Goal: Task Accomplishment & Management: Complete application form

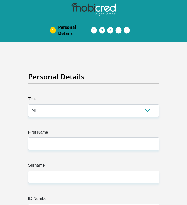
select select "Mr"
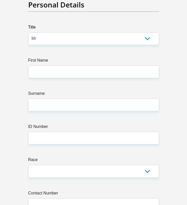
type input "Rehaan"
type input "Cassim"
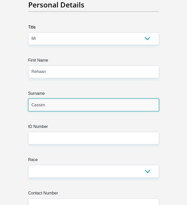
type input "0714940653"
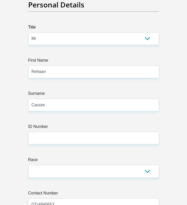
select select "ZAF"
type input "[STREET_ADDRESS][PERSON_NAME]"
type input "Hidding Place"
type input "Benoni"
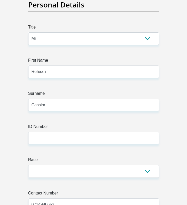
type input "Benoni"
type input "1501"
select select "Gauteng"
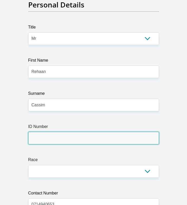
click at [61, 142] on input "ID Number" at bounding box center [93, 138] width 131 height 13
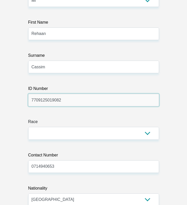
scroll to position [130, 0]
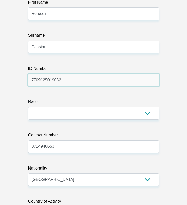
type input "7709125019082"
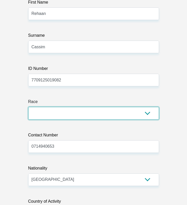
click at [149, 114] on select "Black Coloured Indian White Other" at bounding box center [93, 113] width 131 height 13
select select "3"
click at [28, 107] on select "Black Coloured Indian White Other" at bounding box center [93, 113] width 131 height 13
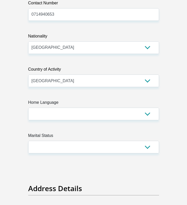
scroll to position [264, 0]
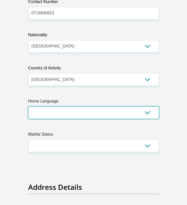
click at [148, 112] on select "Afrikaans English Sepedi South Ndebele Southern Sotho Swati Tsonga Tswana Venda…" at bounding box center [93, 112] width 131 height 13
select select "eng"
click at [28, 106] on select "Afrikaans English Sepedi South Ndebele Southern Sotho Swati Tsonga Tswana Venda…" at bounding box center [93, 112] width 131 height 13
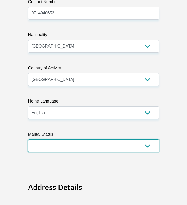
click at [149, 145] on select "Married ANC Single Divorced Widowed Married COP or Customary Law" at bounding box center [93, 146] width 131 height 13
select select "2"
click at [28, 140] on select "Married ANC Single Divorced Widowed Married COP or Customary Law" at bounding box center [93, 146] width 131 height 13
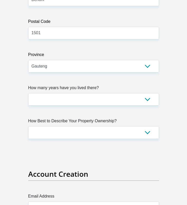
scroll to position [590, 0]
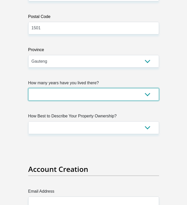
click at [149, 95] on select "less than 1 year 1-3 years 3-5 years 5+ years" at bounding box center [93, 94] width 131 height 13
select select "4"
click at [28, 88] on select "less than 1 year 1-3 years 3-5 years 5+ years" at bounding box center [93, 94] width 131 height 13
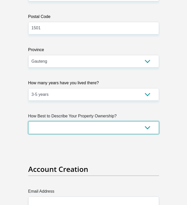
click at [149, 127] on select "Owned Rented Family Owned Company Dwelling" at bounding box center [93, 127] width 131 height 13
select select "parents"
click at [28, 121] on select "Owned Rented Family Owned Company Dwelling" at bounding box center [93, 127] width 131 height 13
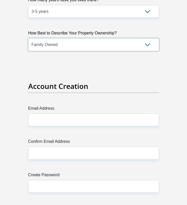
scroll to position [674, 0]
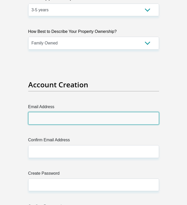
click at [90, 121] on input "Email Address" at bounding box center [93, 118] width 131 height 13
type input "[EMAIL_ADDRESS][DOMAIN_NAME]"
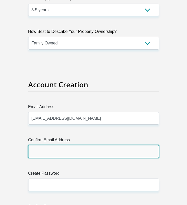
type input "[EMAIL_ADDRESS][DOMAIN_NAME]"
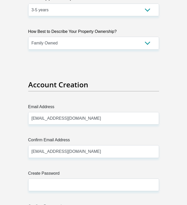
type input "Rehaan"
type input "Cassim"
type input "0714940653"
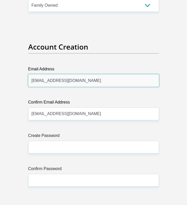
scroll to position [738, 0]
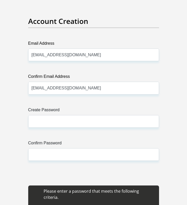
click at [64, 130] on div "Create Password Please input valid password Confirm Password" at bounding box center [93, 140] width 139 height 66
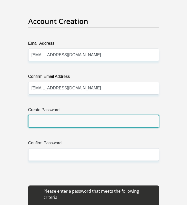
click at [64, 121] on input "Create Password" at bounding box center [93, 121] width 131 height 13
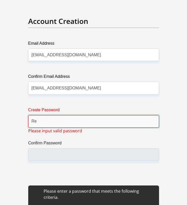
type input "R"
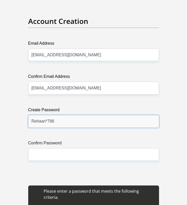
type input "Rehaan*786"
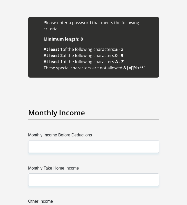
scroll to position [909, 0]
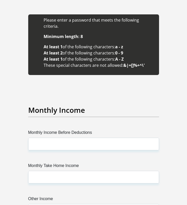
type input "Rehaan*786"
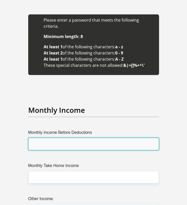
click at [58, 138] on input "Monthly Income Before Deductions" at bounding box center [93, 144] width 131 height 13
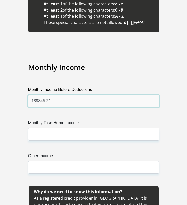
scroll to position [959, 0]
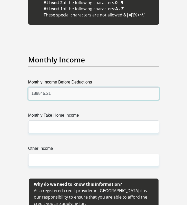
type input "189845.21"
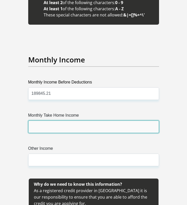
click at [54, 121] on input "Monthly Take Home Income" at bounding box center [93, 127] width 131 height 13
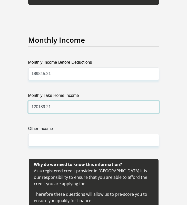
scroll to position [988, 0]
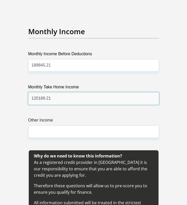
type input "120189.21"
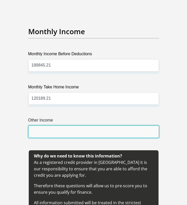
click at [51, 128] on input "Other Income" at bounding box center [93, 131] width 131 height 13
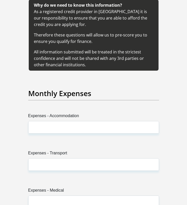
scroll to position [1198, 0]
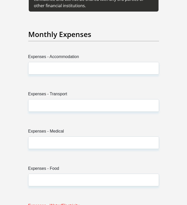
type input "0"
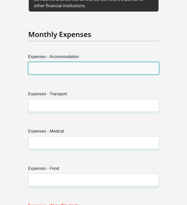
click at [56, 62] on input "Expenses - Accommodation" at bounding box center [93, 68] width 131 height 13
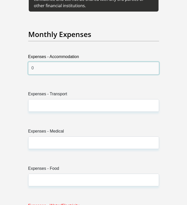
type input "0"
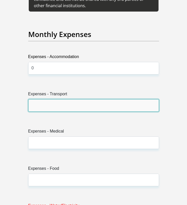
click at [51, 99] on input "Expenses - Transport" at bounding box center [93, 105] width 131 height 13
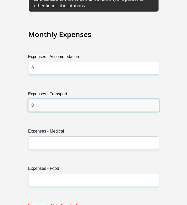
type input "0"
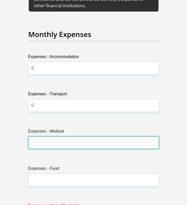
click at [44, 137] on input "Expenses - Medical" at bounding box center [93, 143] width 131 height 13
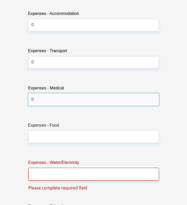
scroll to position [1249, 0]
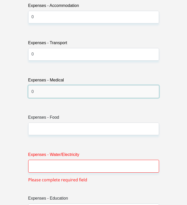
type input "0"
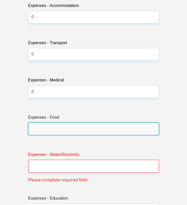
click at [48, 123] on input "Expenses - Food" at bounding box center [93, 129] width 131 height 13
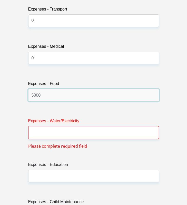
scroll to position [1323, 0]
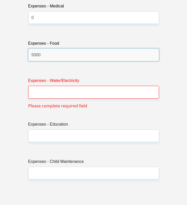
type input "5000"
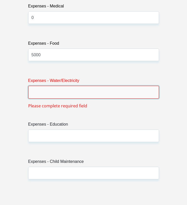
click at [58, 86] on input "Expenses - Water/Electricity" at bounding box center [93, 92] width 131 height 13
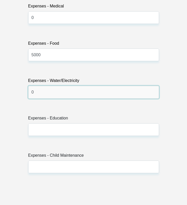
type input "0"
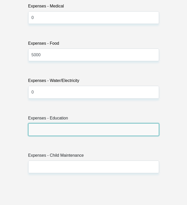
click at [50, 123] on input "Expenses - Education" at bounding box center [93, 129] width 131 height 13
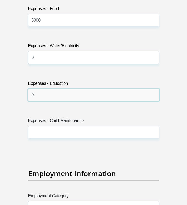
scroll to position [1360, 0]
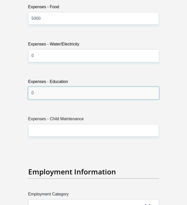
type input "0"
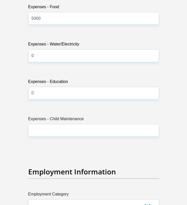
click at [49, 116] on label "Expenses - Child Maintenance" at bounding box center [93, 120] width 131 height 8
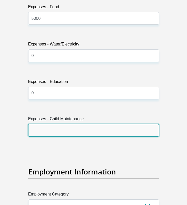
click at [49, 124] on input "Expenses - Child Maintenance" at bounding box center [93, 130] width 131 height 13
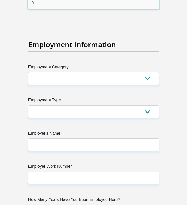
scroll to position [1490, 0]
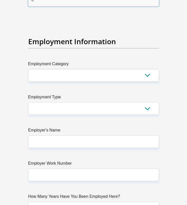
type input "0"
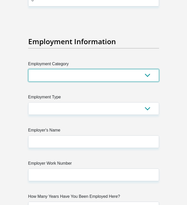
click at [148, 69] on select "AGRICULTURE ALCOHOL & TOBACCO CONSTRUCTION MATERIALS METALLURGY EQUIPMENT FOR R…" at bounding box center [93, 75] width 131 height 13
select select "75"
click at [28, 69] on select "AGRICULTURE ALCOHOL & TOBACCO CONSTRUCTION MATERIALS METALLURGY EQUIPMENT FOR R…" at bounding box center [93, 75] width 131 height 13
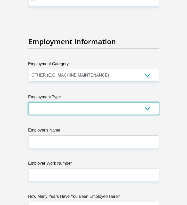
click at [148, 102] on select "College/Lecturer Craft Seller Creative Driver Executive Farmer Forces - Non Com…" at bounding box center [93, 108] width 131 height 13
select select "Manager"
click at [28, 102] on select "College/Lecturer Craft Seller Creative Driver Executive Farmer Forces - Non Com…" at bounding box center [93, 108] width 131 height 13
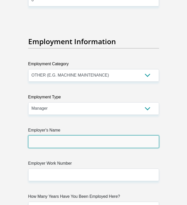
click at [87, 136] on input "Employer's Name" at bounding box center [93, 142] width 131 height 13
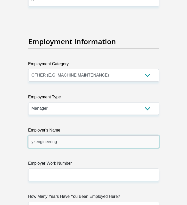
click at [35, 136] on input "yzengineering" at bounding box center [93, 142] width 131 height 13
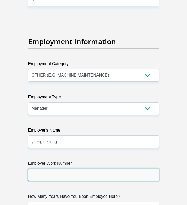
click at [38, 169] on input "Employer Work Number" at bounding box center [93, 175] width 131 height 13
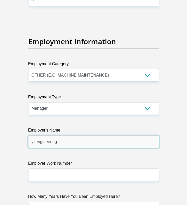
click at [36, 136] on input "yzengineering" at bounding box center [93, 142] width 131 height 13
type input "y"
type input "YZENGINEERING"
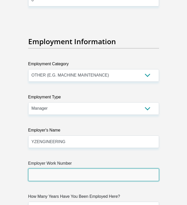
click at [52, 169] on input "Employer Work Number" at bounding box center [93, 175] width 131 height 13
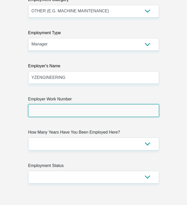
scroll to position [1555, 0]
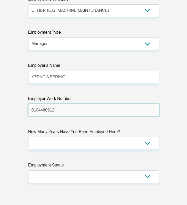
type input "0104480912"
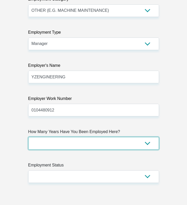
click at [149, 137] on select "less than 1 year 1-3 years 3-5 years 5+ years" at bounding box center [93, 143] width 131 height 13
select select "24"
click at [28, 137] on select "less than 1 year 1-3 years 3-5 years 5+ years" at bounding box center [93, 143] width 131 height 13
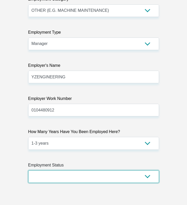
click at [146, 170] on select "Permanent/Full-time Part-time/Casual [DEMOGRAPHIC_DATA] Worker Self-Employed Ho…" at bounding box center [93, 176] width 131 height 13
select select "1"
click at [28, 170] on select "Permanent/Full-time Part-time/Casual [DEMOGRAPHIC_DATA] Worker Self-Employed Ho…" at bounding box center [93, 176] width 131 height 13
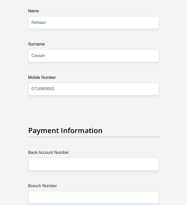
scroll to position [1816, 0]
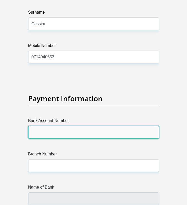
click at [90, 126] on input "Bank Account Number" at bounding box center [93, 132] width 131 height 13
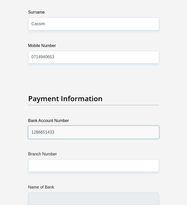
type input "1286651433"
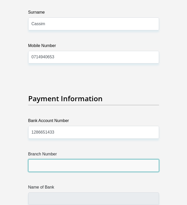
click at [66, 160] on input "Branch Number" at bounding box center [93, 165] width 131 height 13
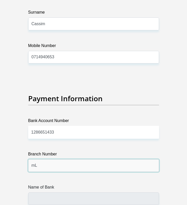
type input "m"
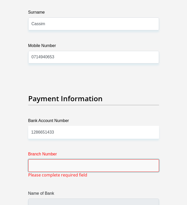
type input "m"
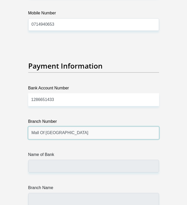
scroll to position [1854, 0]
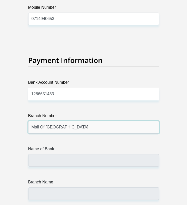
type input "Mall Of [GEOGRAPHIC_DATA]"
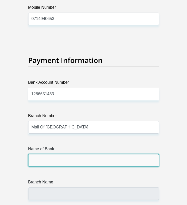
click at [66, 154] on input "Name of Bank" at bounding box center [93, 160] width 131 height 13
click at [58, 154] on input "Name of Bank" at bounding box center [93, 160] width 131 height 13
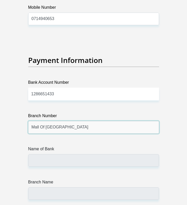
drag, startPoint x: 63, startPoint y: 118, endPoint x: 19, endPoint y: 118, distance: 43.7
type input "1998765"
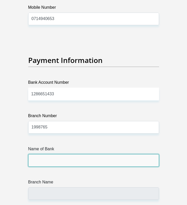
click at [36, 154] on input "Name of Bank" at bounding box center [93, 160] width 131 height 13
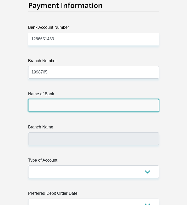
scroll to position [1911, 0]
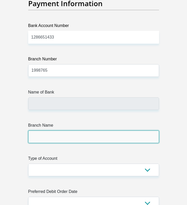
click at [50, 131] on input "Branch Name" at bounding box center [93, 137] width 131 height 13
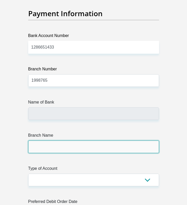
scroll to position [1918, 0]
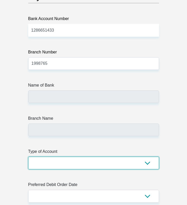
click at [150, 157] on select "Cheque Savings" at bounding box center [93, 163] width 131 height 13
select select "CUR"
click at [28, 157] on select "Cheque Savings" at bounding box center [93, 163] width 131 height 13
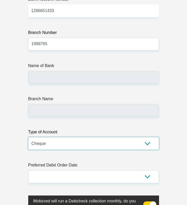
scroll to position [1948, 0]
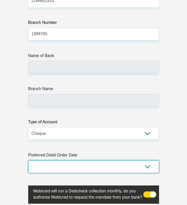
click at [148, 160] on select "1st 2nd 3rd 4th 5th 7th 18th 19th 20th 21st 22nd 23rd 24th 25th 26th 27th 28th …" at bounding box center [93, 166] width 131 height 13
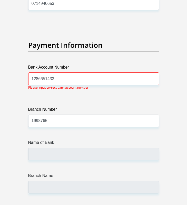
scroll to position [1869, 0]
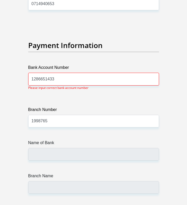
select select "3"
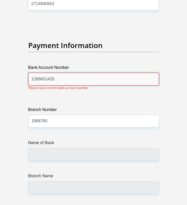
click at [76, 73] on input "1286651433" at bounding box center [93, 79] width 131 height 13
click at [78, 73] on input "1286651433" at bounding box center [93, 79] width 131 height 13
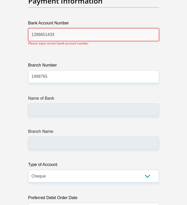
scroll to position [1924, 0]
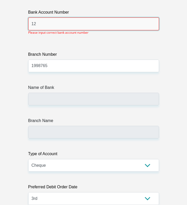
type input "1"
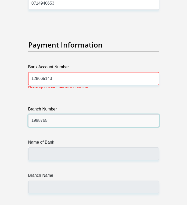
scroll to position [1869, 0]
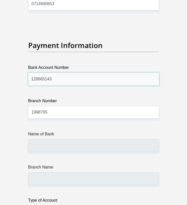
click at [71, 73] on input "128665143" at bounding box center [93, 79] width 131 height 13
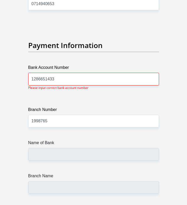
click at [71, 107] on div "Branch Number 1998765" at bounding box center [93, 117] width 131 height 21
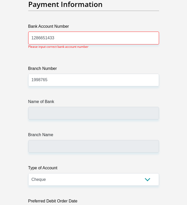
scroll to position [1915, 0]
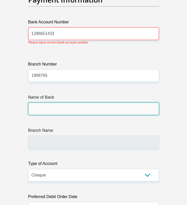
click at [62, 103] on input "Name of Bank" at bounding box center [93, 109] width 131 height 13
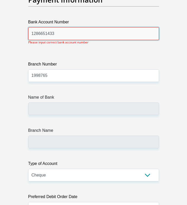
click at [71, 27] on input "1286651433" at bounding box center [93, 33] width 131 height 13
type input "1"
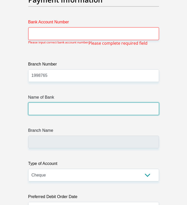
click at [67, 103] on input "Name of Bank" at bounding box center [93, 109] width 131 height 13
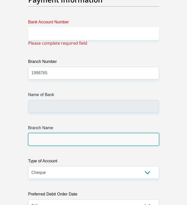
click at [61, 133] on input "Branch Name" at bounding box center [93, 139] width 131 height 13
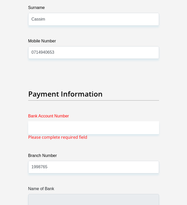
scroll to position [1823, 0]
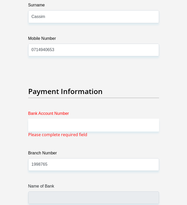
click at [54, 132] on span "Please complete required field" at bounding box center [57, 135] width 59 height 6
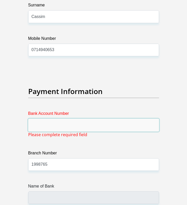
click at [54, 119] on input "Bank Account Number" at bounding box center [93, 125] width 131 height 13
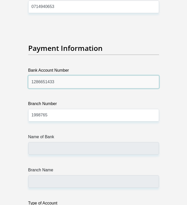
scroll to position [1867, 0]
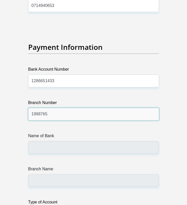
click at [57, 108] on input "1998765" at bounding box center [93, 114] width 131 height 13
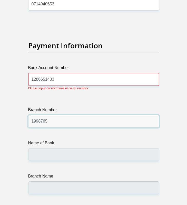
scroll to position [1869, 0]
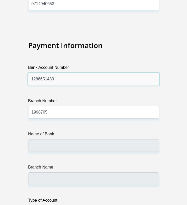
click at [31, 73] on input "1286651433" at bounding box center [93, 79] width 131 height 13
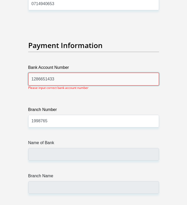
click at [59, 73] on input "1286651433" at bounding box center [93, 79] width 131 height 13
click at [32, 73] on input "1286651433" at bounding box center [93, 79] width 131 height 13
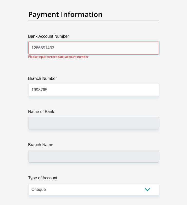
scroll to position [1961, 0]
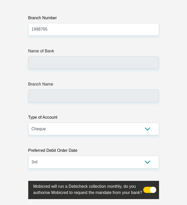
type input "1286651433"
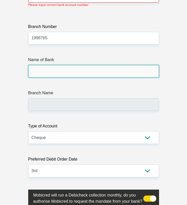
click at [54, 65] on input "Name of Bank" at bounding box center [93, 71] width 131 height 13
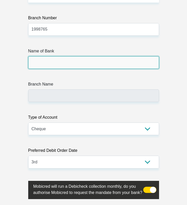
click at [54, 56] on input "Name of Bank" at bounding box center [93, 62] width 131 height 13
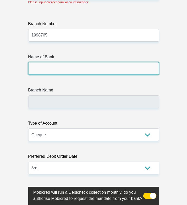
click at [54, 62] on input "Name of Bank" at bounding box center [93, 68] width 131 height 13
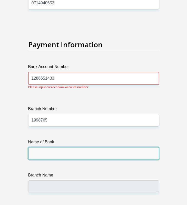
scroll to position [1869, 0]
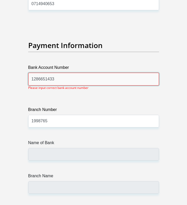
click at [65, 73] on input "1286651433" at bounding box center [93, 79] width 131 height 13
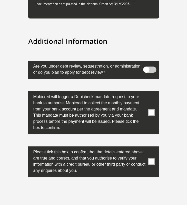
scroll to position [2560, 0]
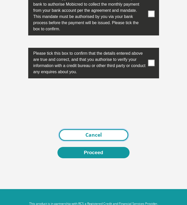
click at [100, 129] on link "Cancel" at bounding box center [93, 135] width 69 height 12
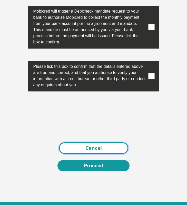
scroll to position [2520, 0]
